Goal: Check status: Check status

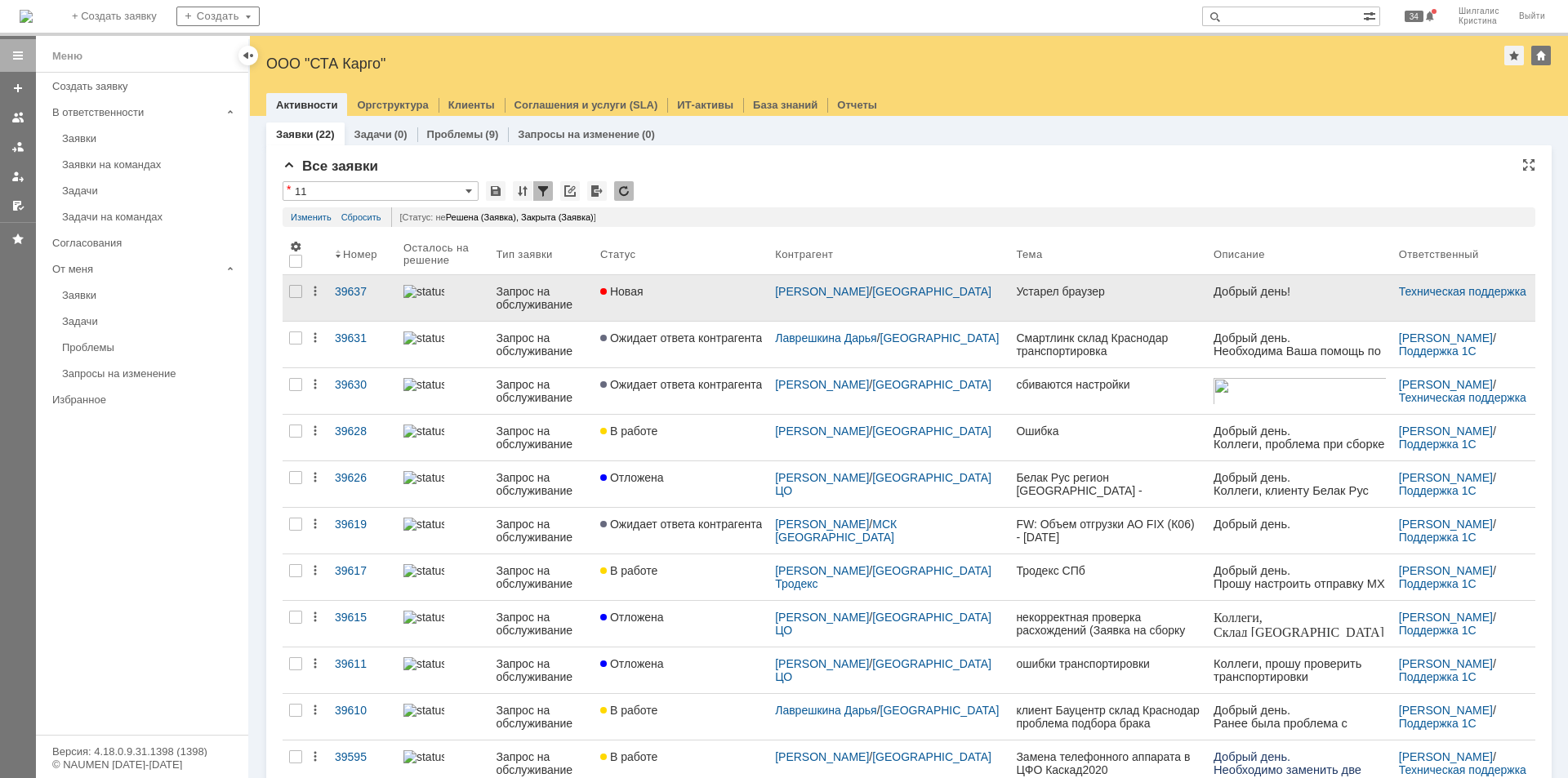
click at [692, 290] on div "Новая" at bounding box center [682, 292] width 162 height 13
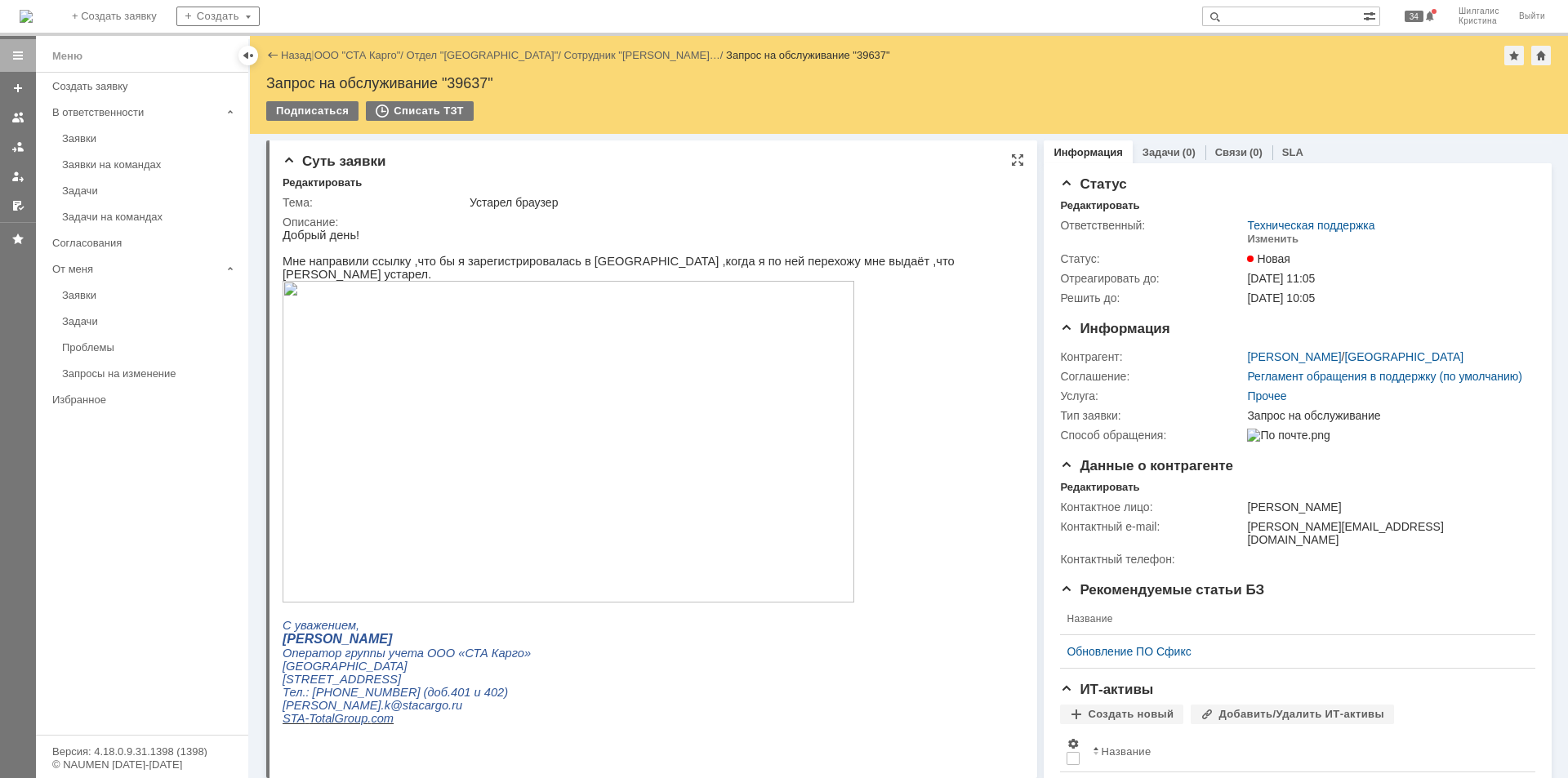
click at [471, 380] on img at bounding box center [569, 441] width 572 height 322
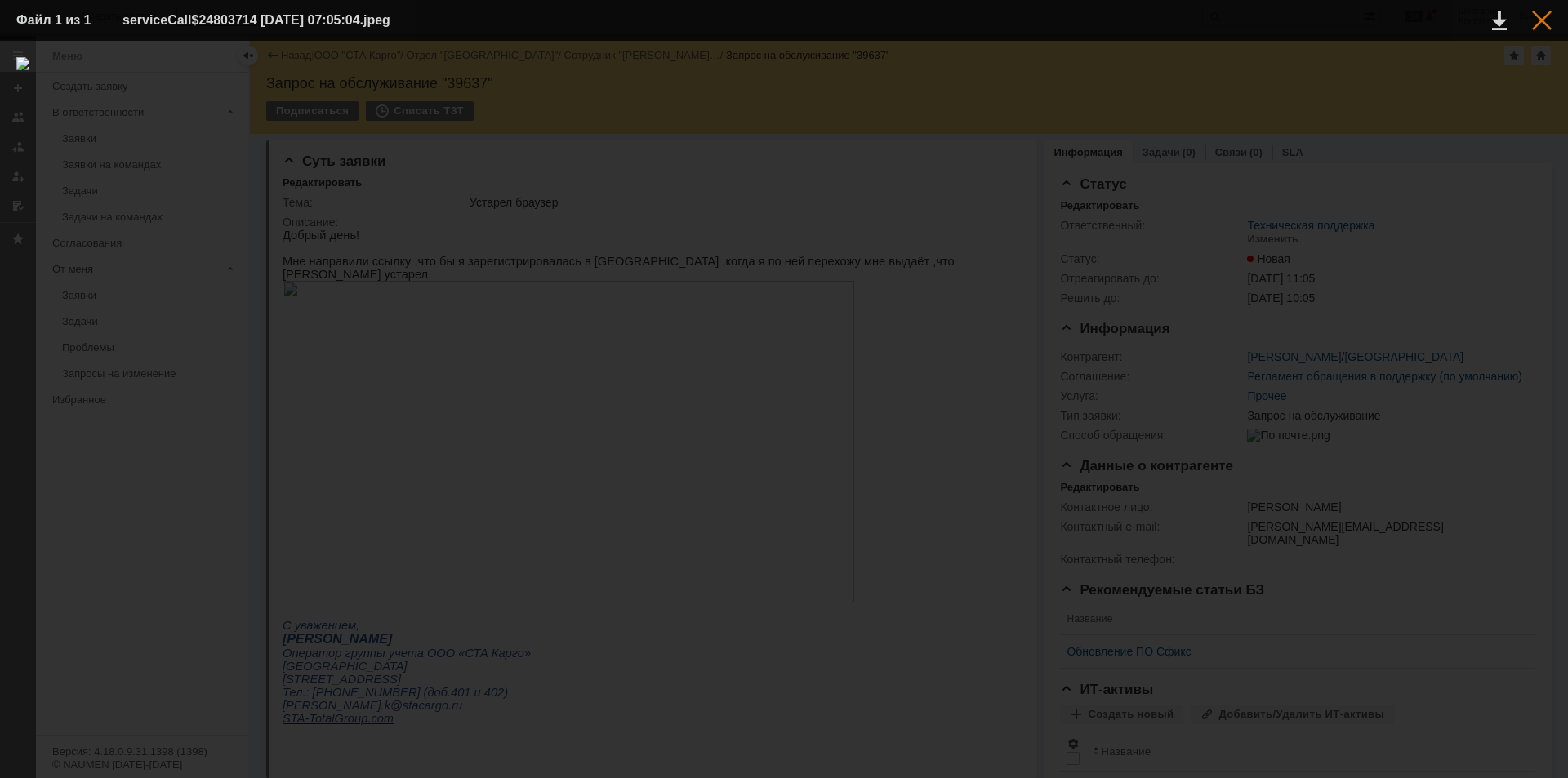
click at [1548, 16] on div at bounding box center [1542, 21] width 20 height 20
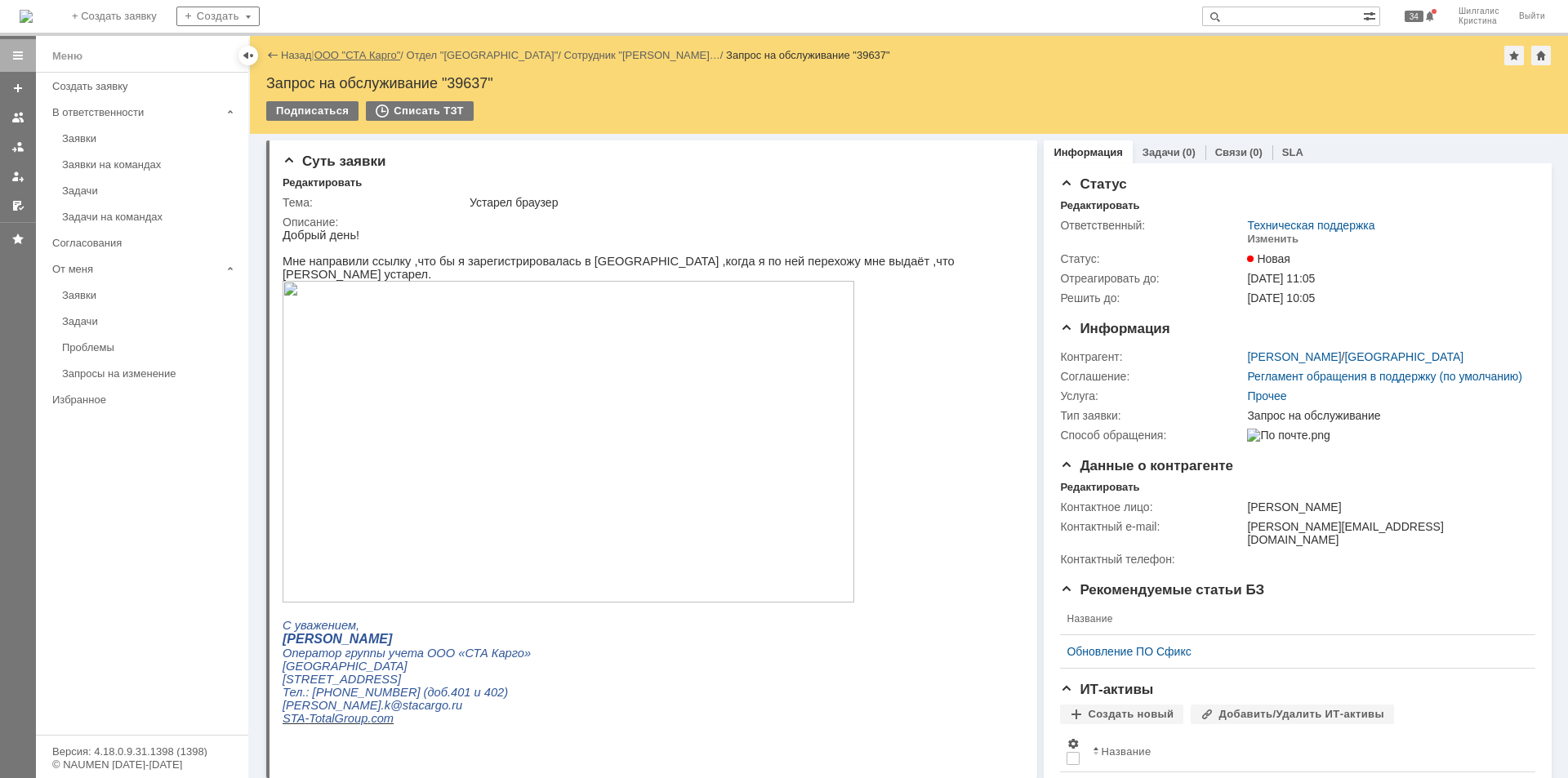
click at [345, 55] on link "ООО "СТА Карго"" at bounding box center [357, 55] width 87 height 12
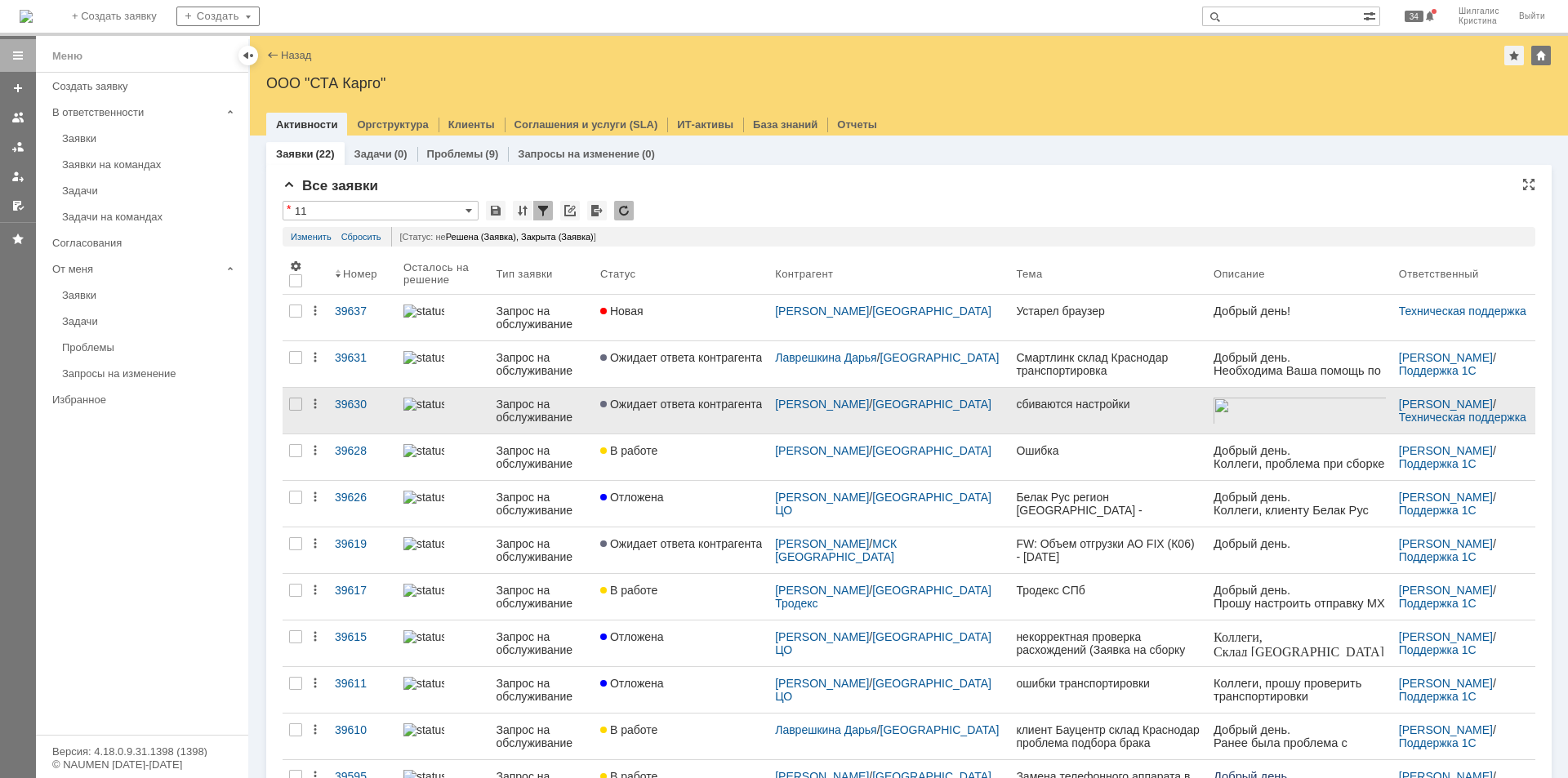
click at [462, 404] on div at bounding box center [444, 404] width 80 height 13
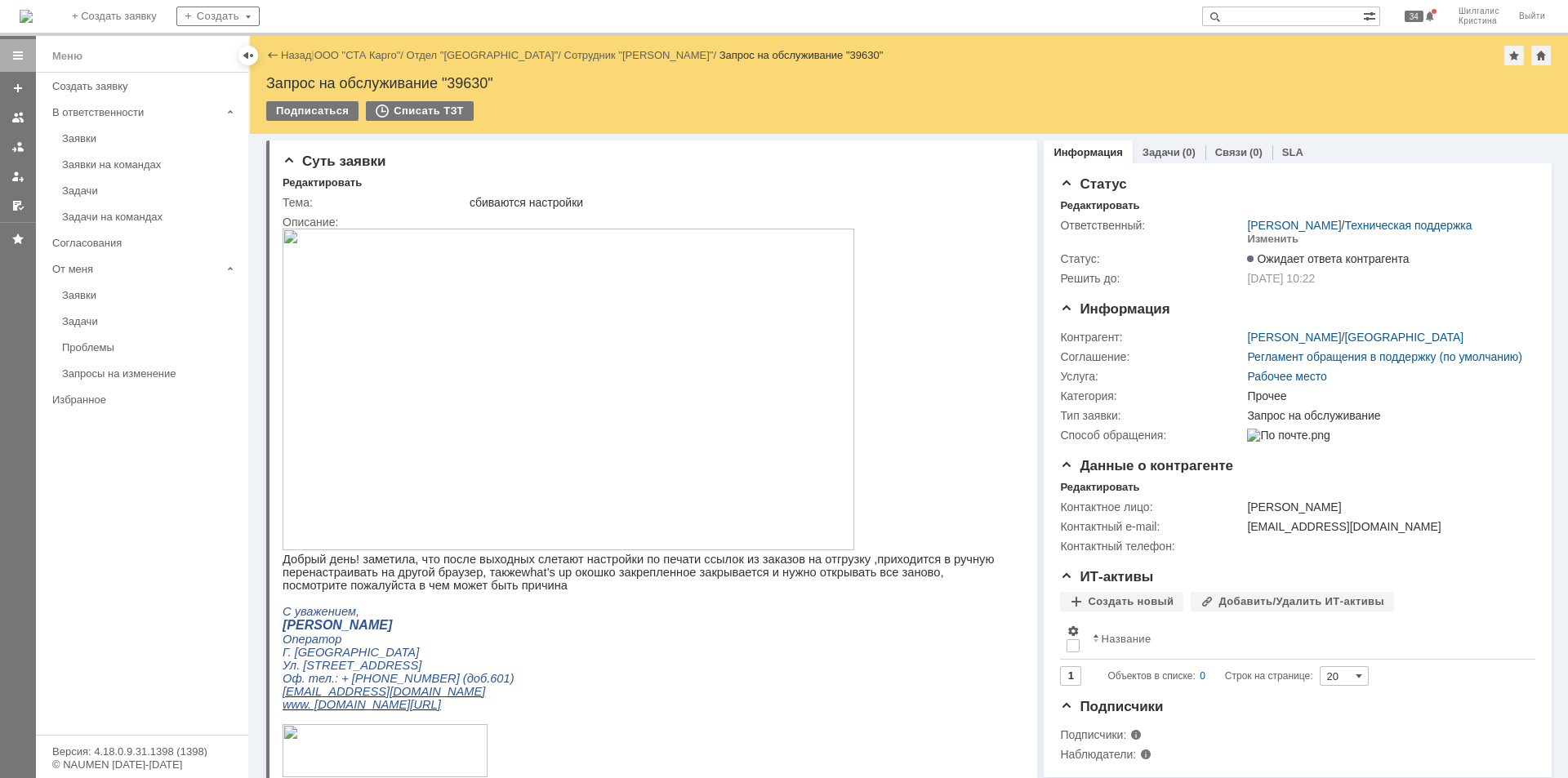
drag, startPoint x: 367, startPoint y: 49, endPoint x: 367, endPoint y: 59, distance: 10.0
click at [367, 50] on link "ООО "СТА Карго"" at bounding box center [357, 55] width 87 height 12
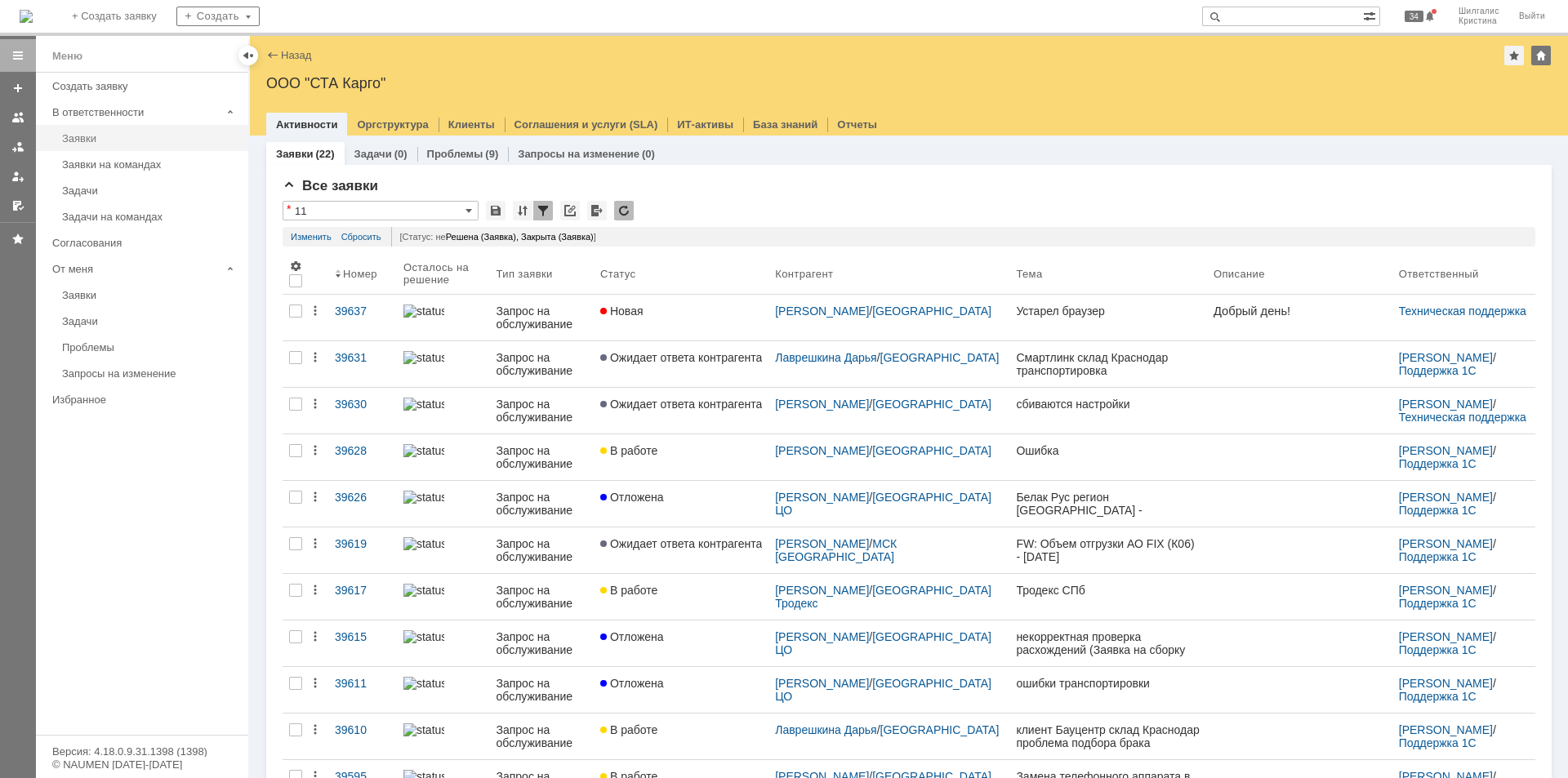
click at [121, 150] on link "Заявки" at bounding box center [150, 138] width 190 height 26
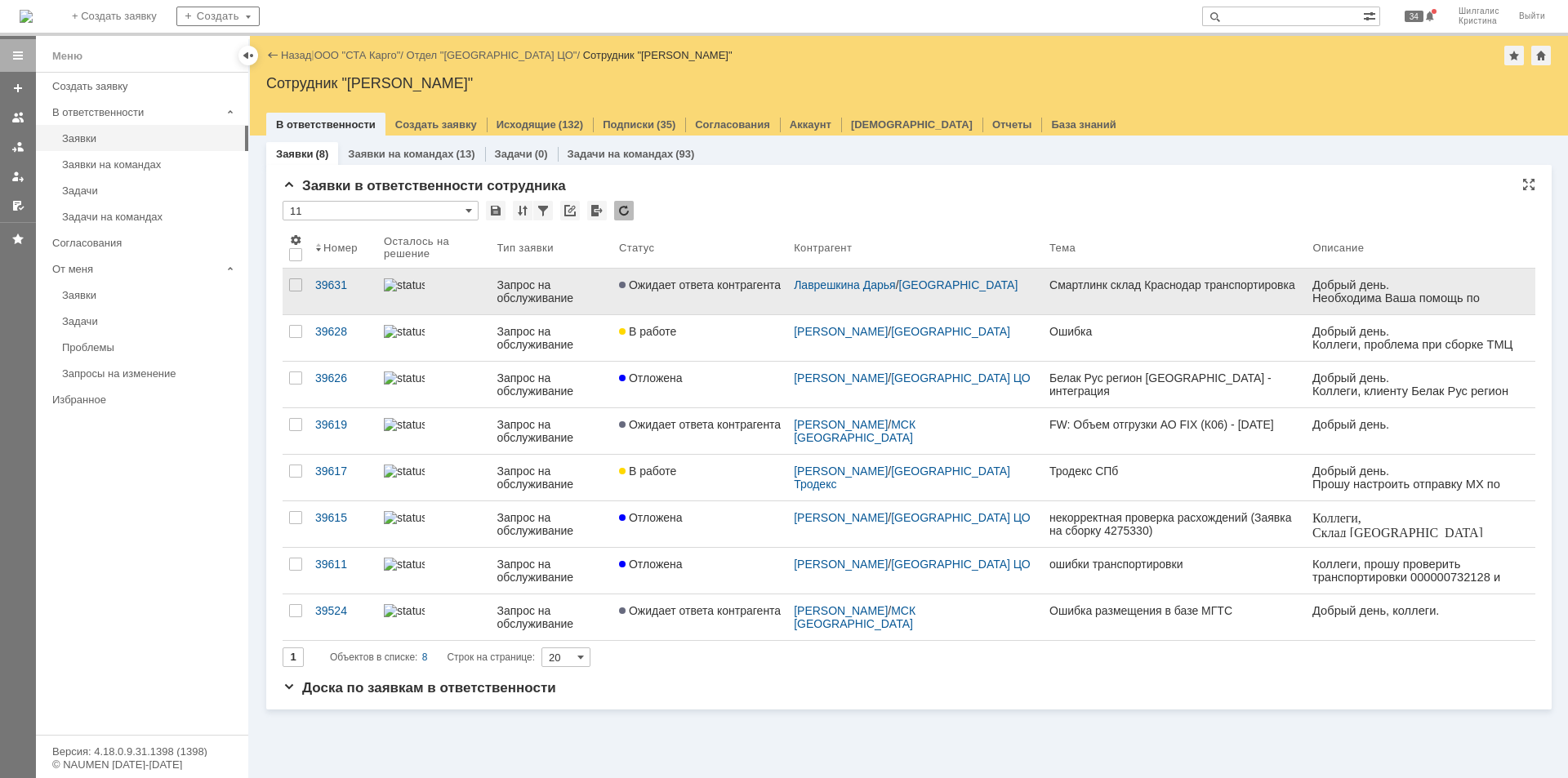
click at [706, 306] on link "Ожидает ответа контрагента" at bounding box center [700, 292] width 175 height 46
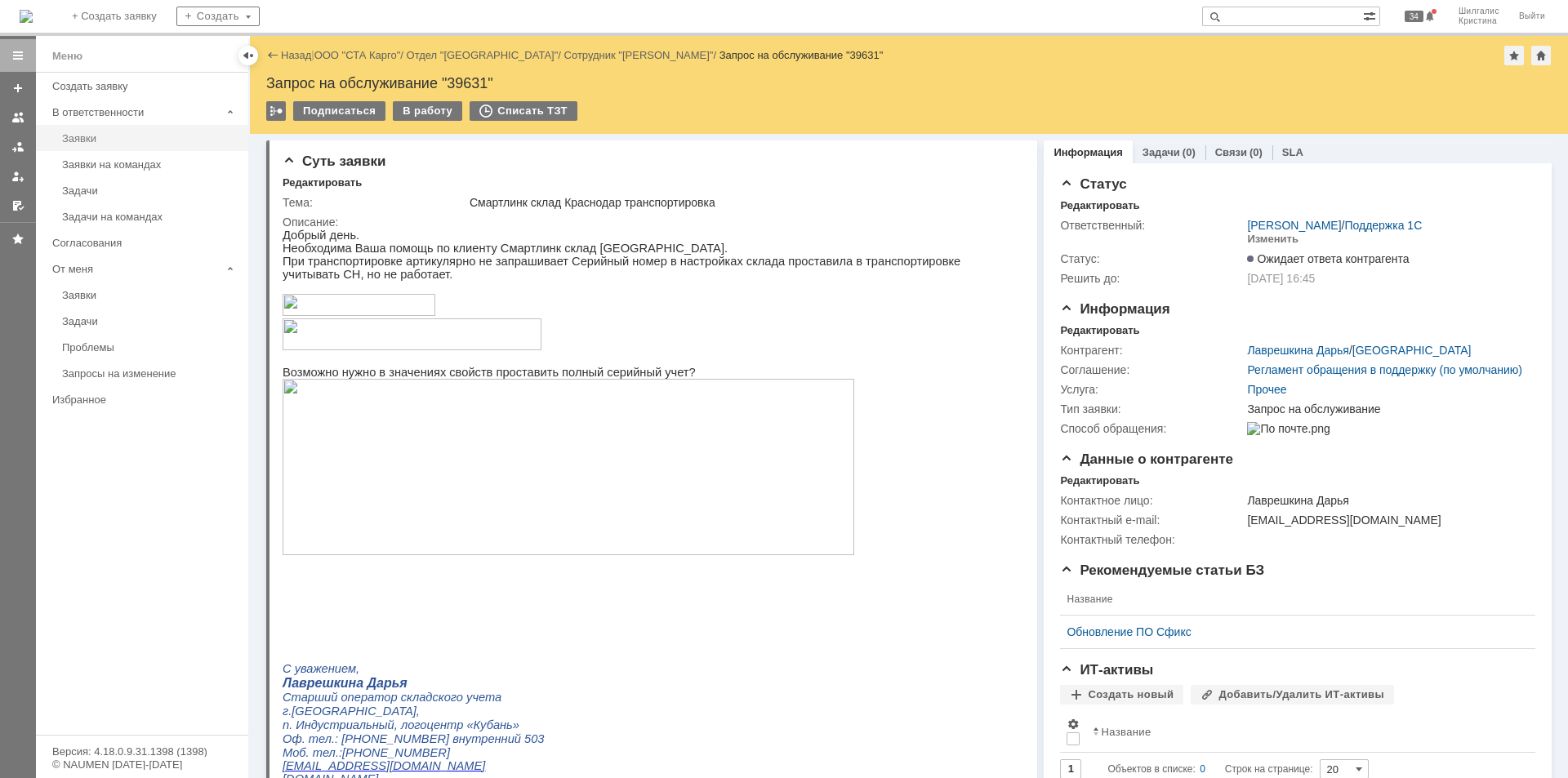
click at [129, 130] on link "Заявки" at bounding box center [150, 138] width 190 height 26
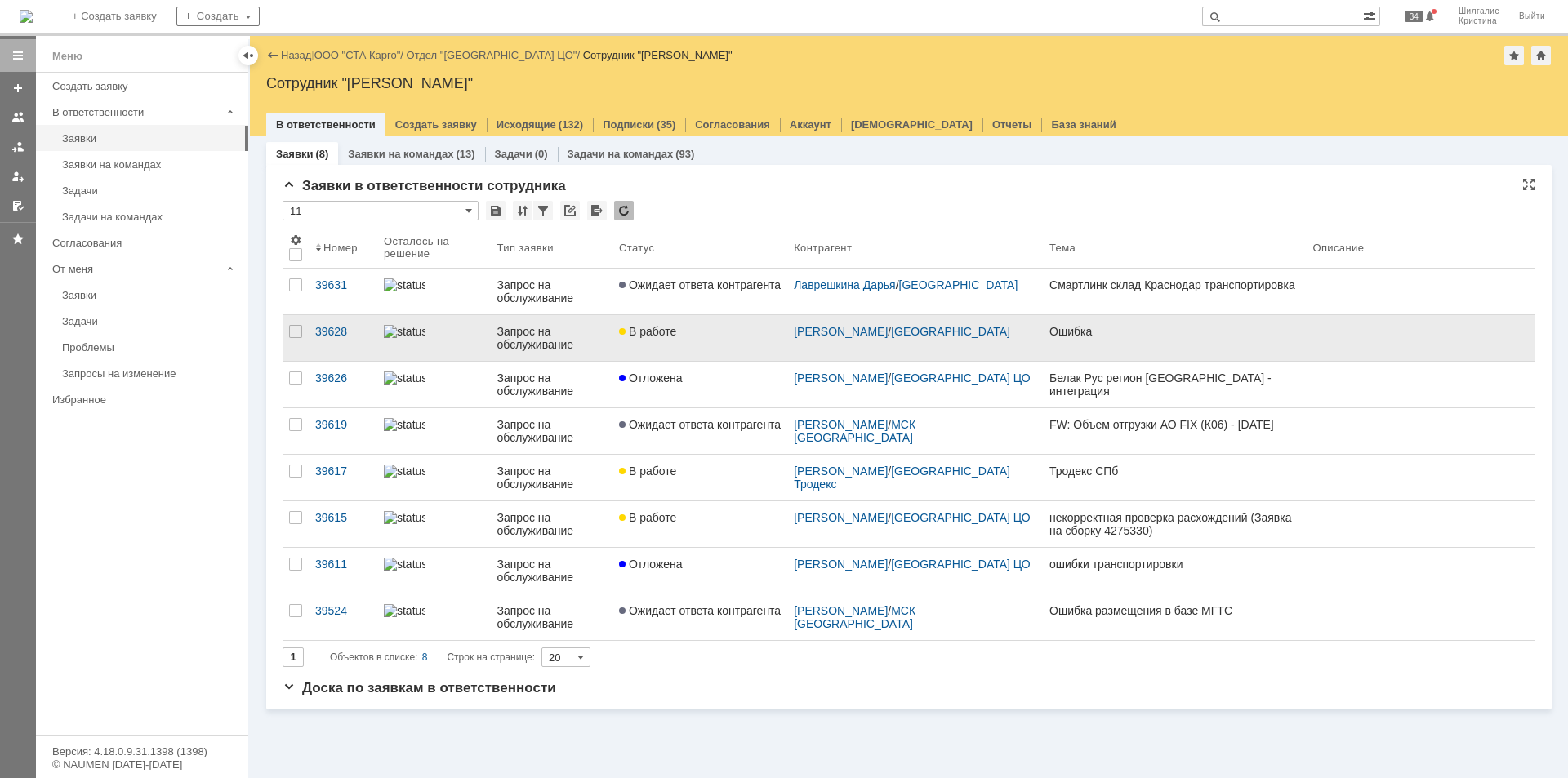
click at [658, 340] on link "В работе" at bounding box center [700, 338] width 175 height 46
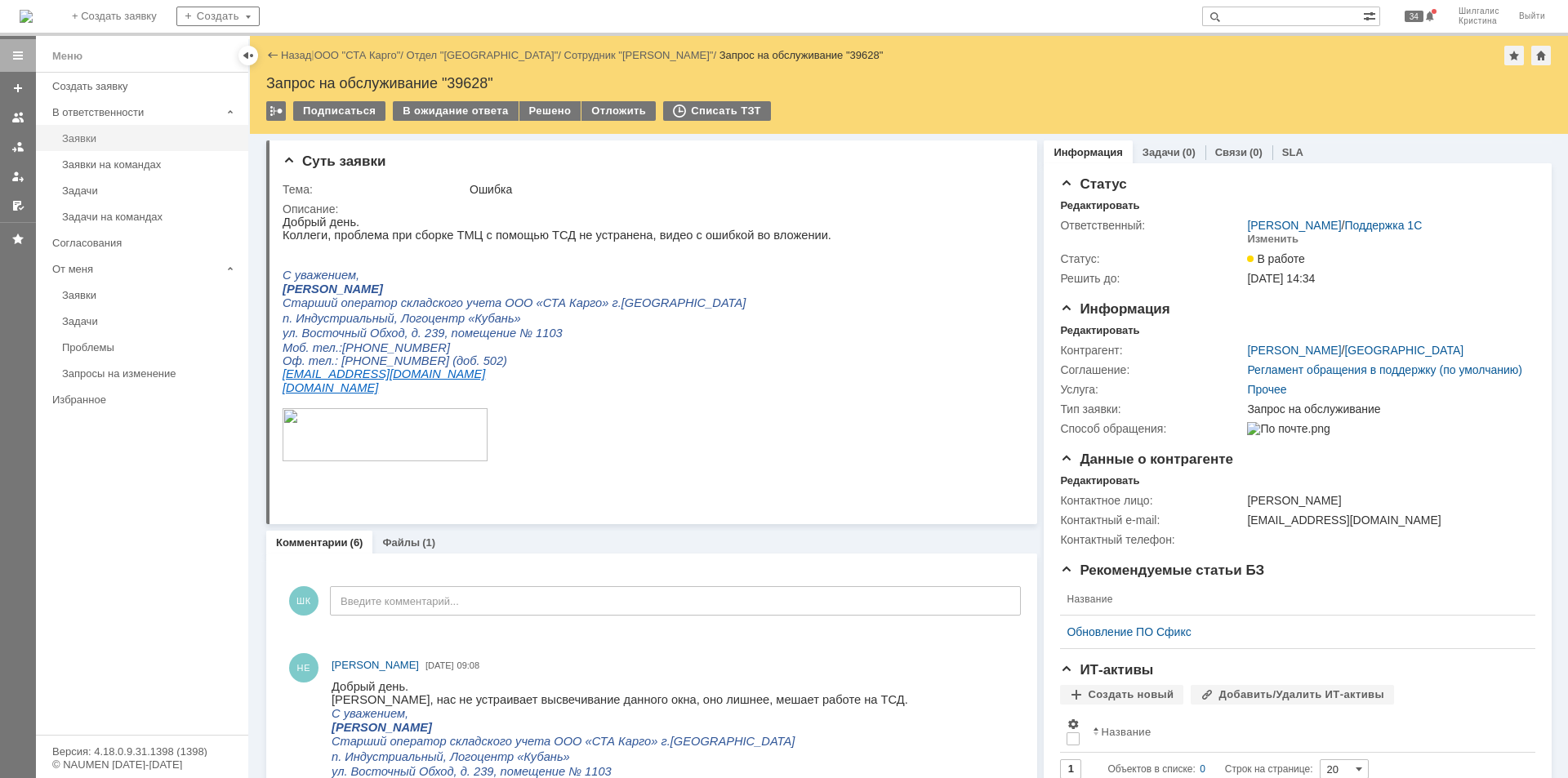
click at [93, 134] on div "Заявки" at bounding box center [150, 138] width 177 height 12
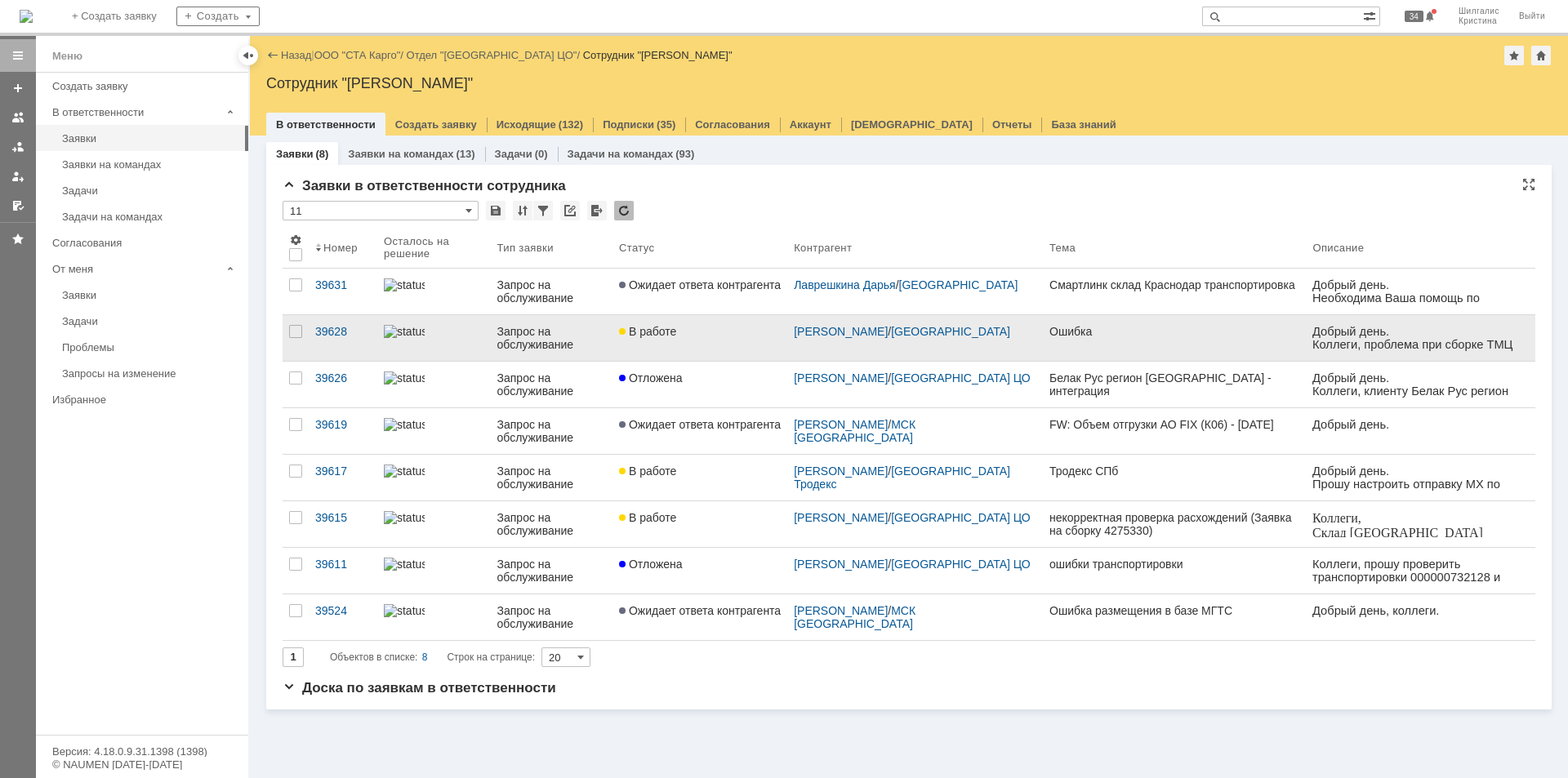
click at [686, 331] on div "В работе" at bounding box center [701, 332] width 162 height 13
